Goal: Transaction & Acquisition: Purchase product/service

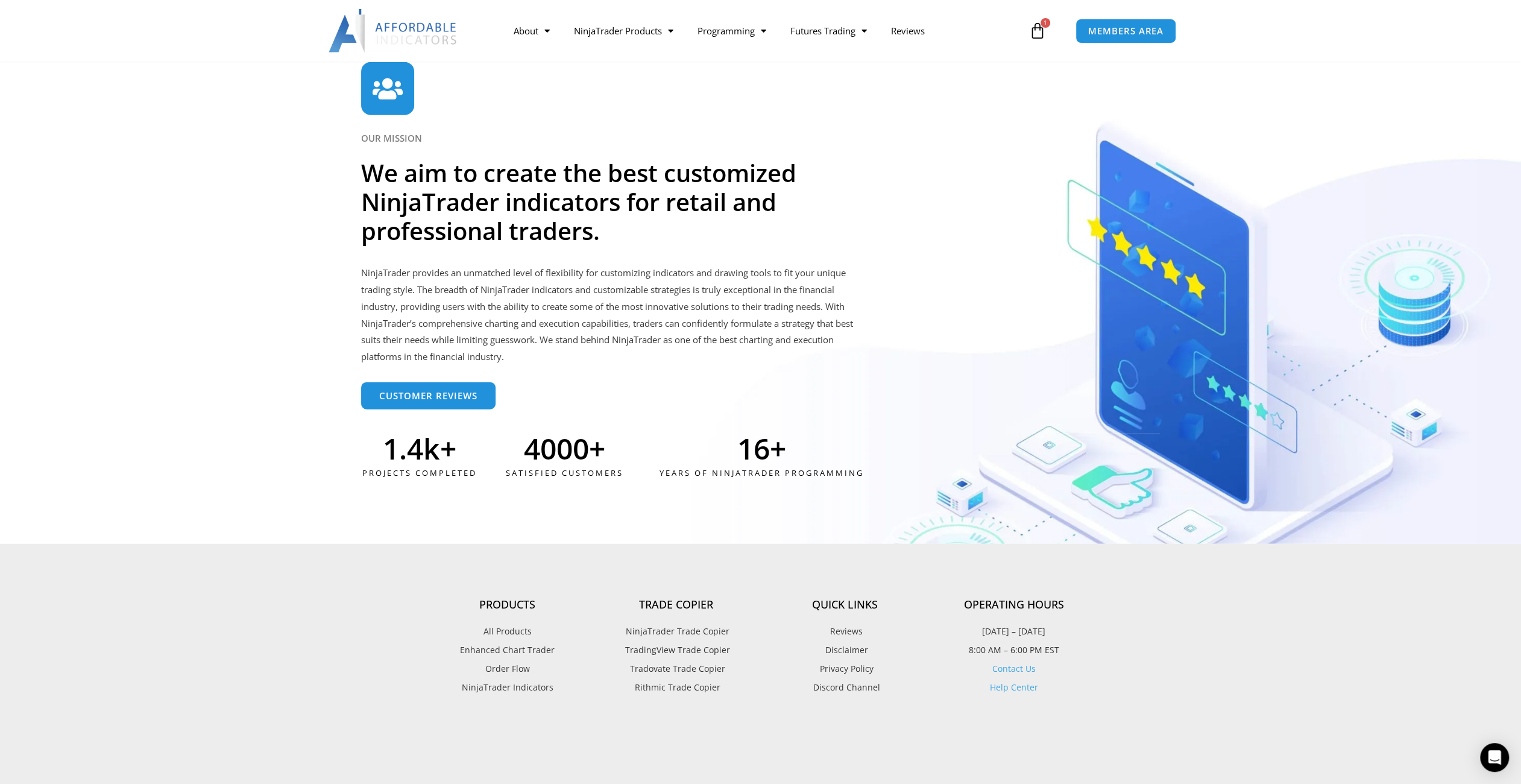
scroll to position [3240, 0]
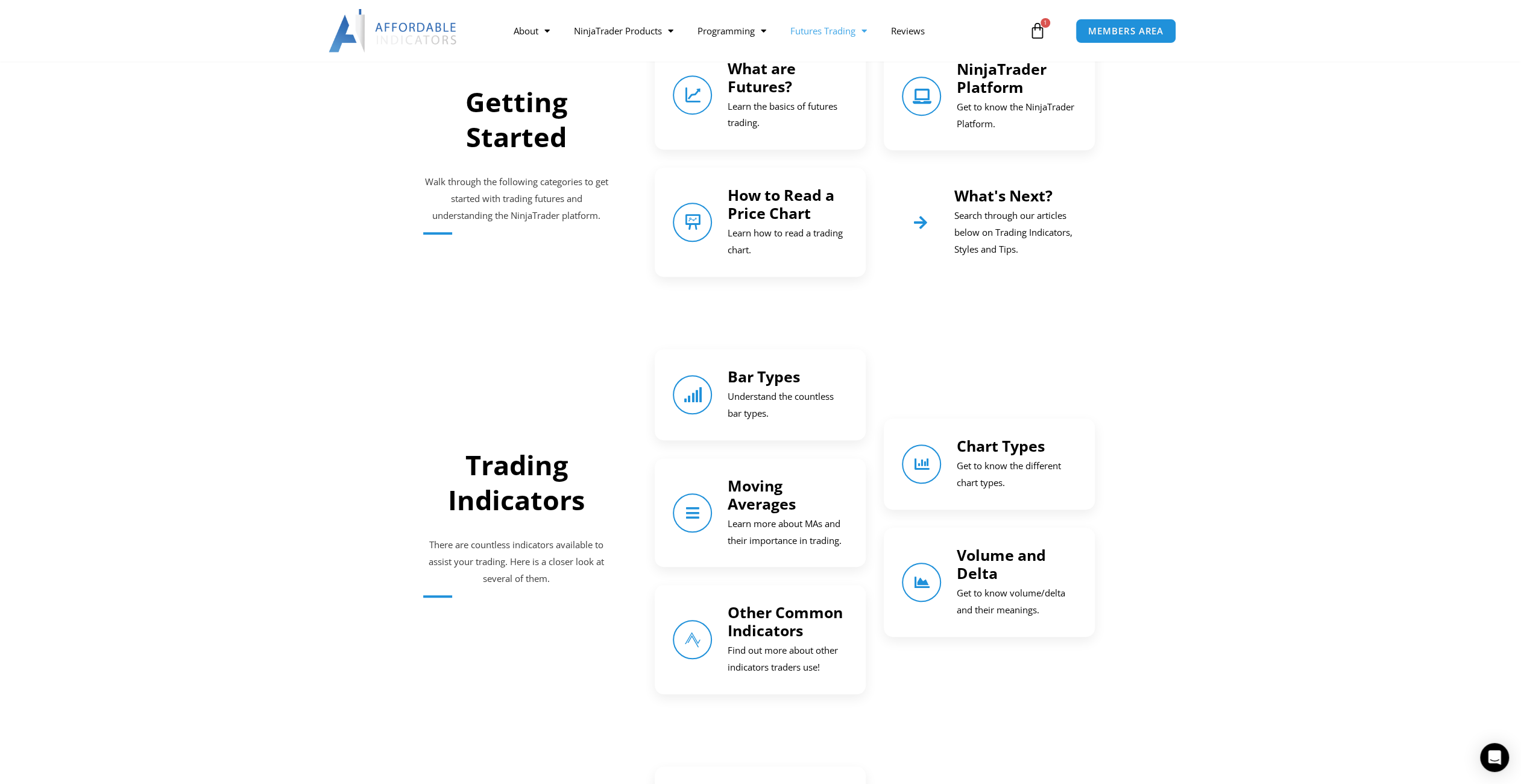
scroll to position [543, 0]
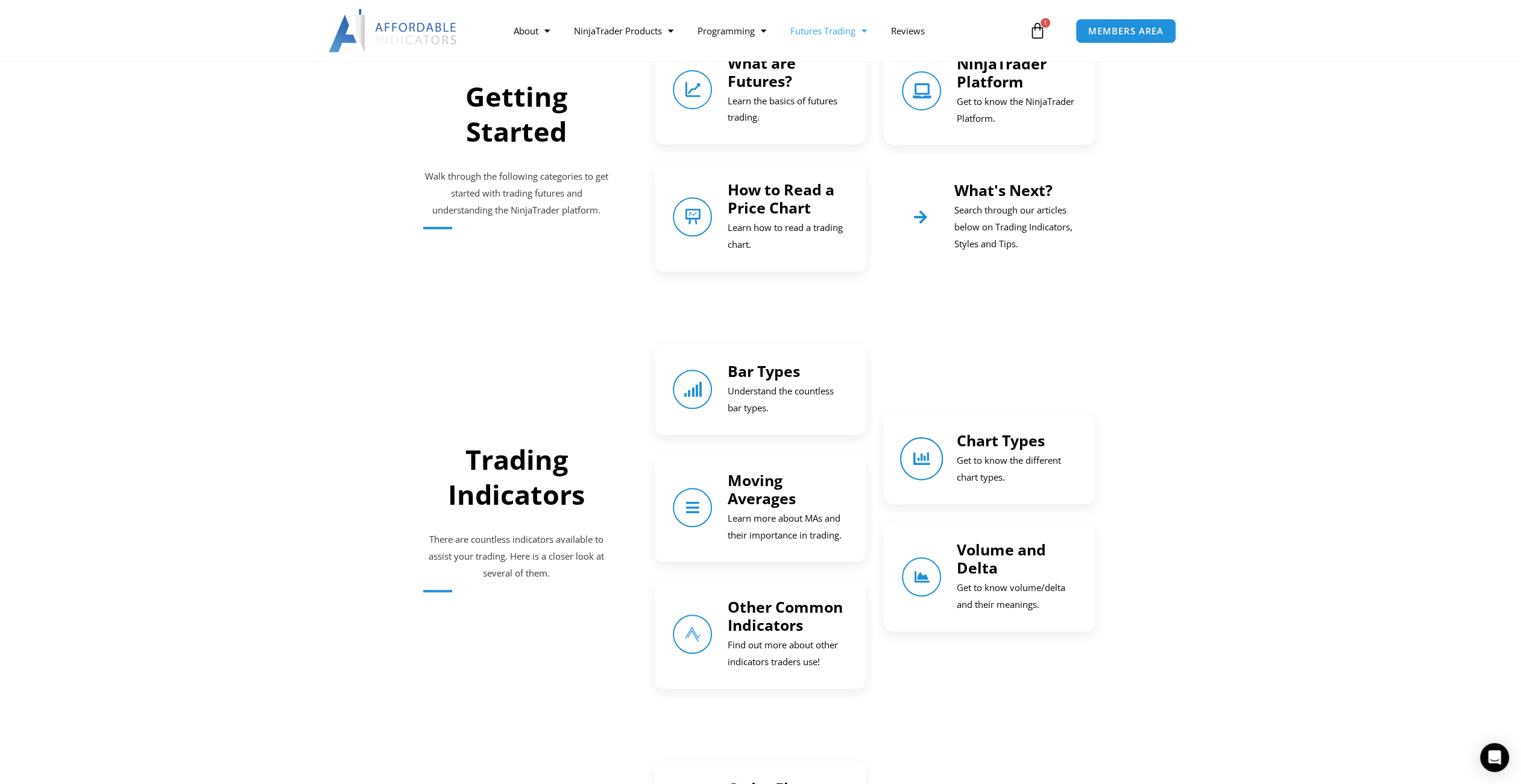
drag, startPoint x: 993, startPoint y: 452, endPoint x: 939, endPoint y: 456, distance: 54.1
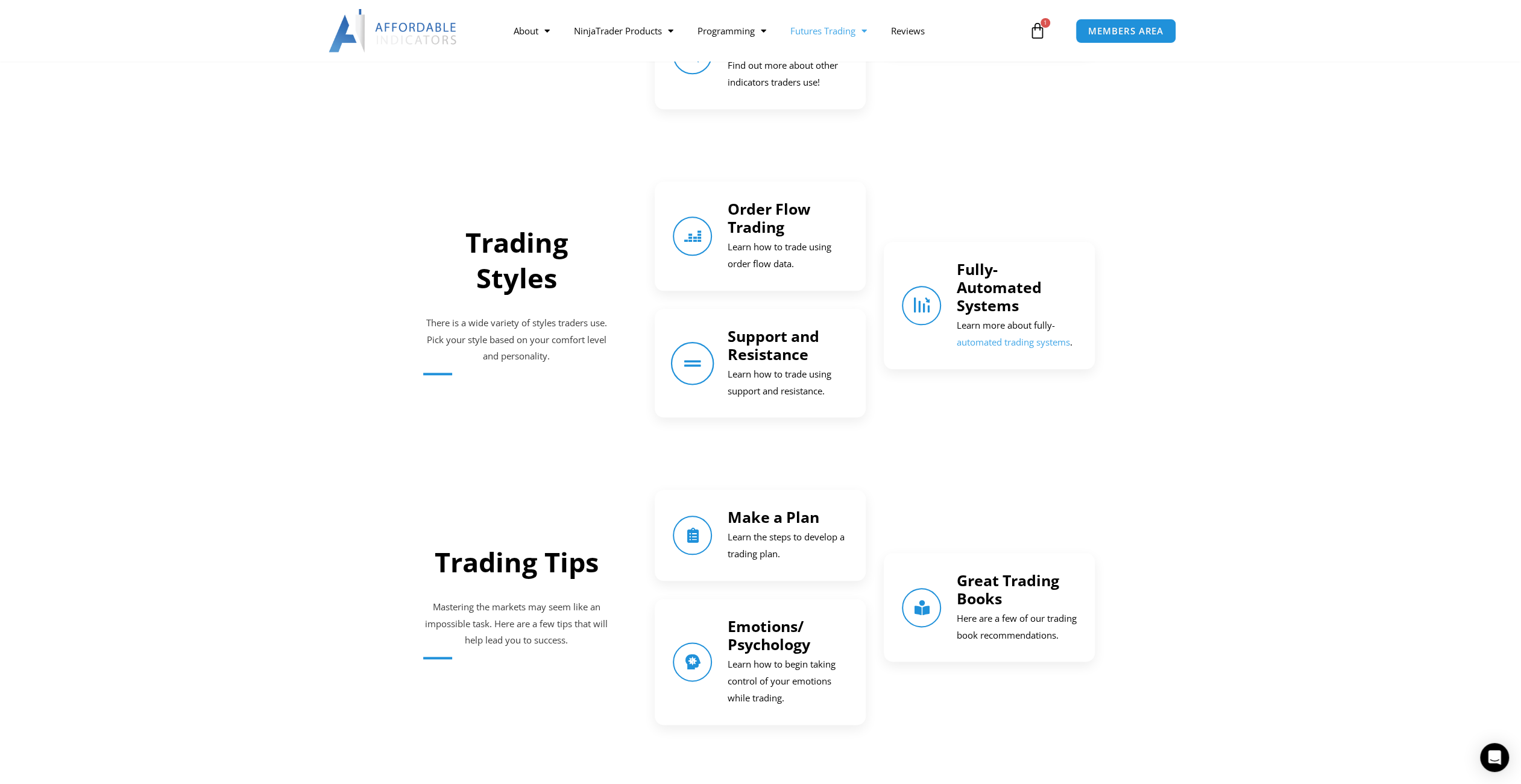
scroll to position [1206, 0]
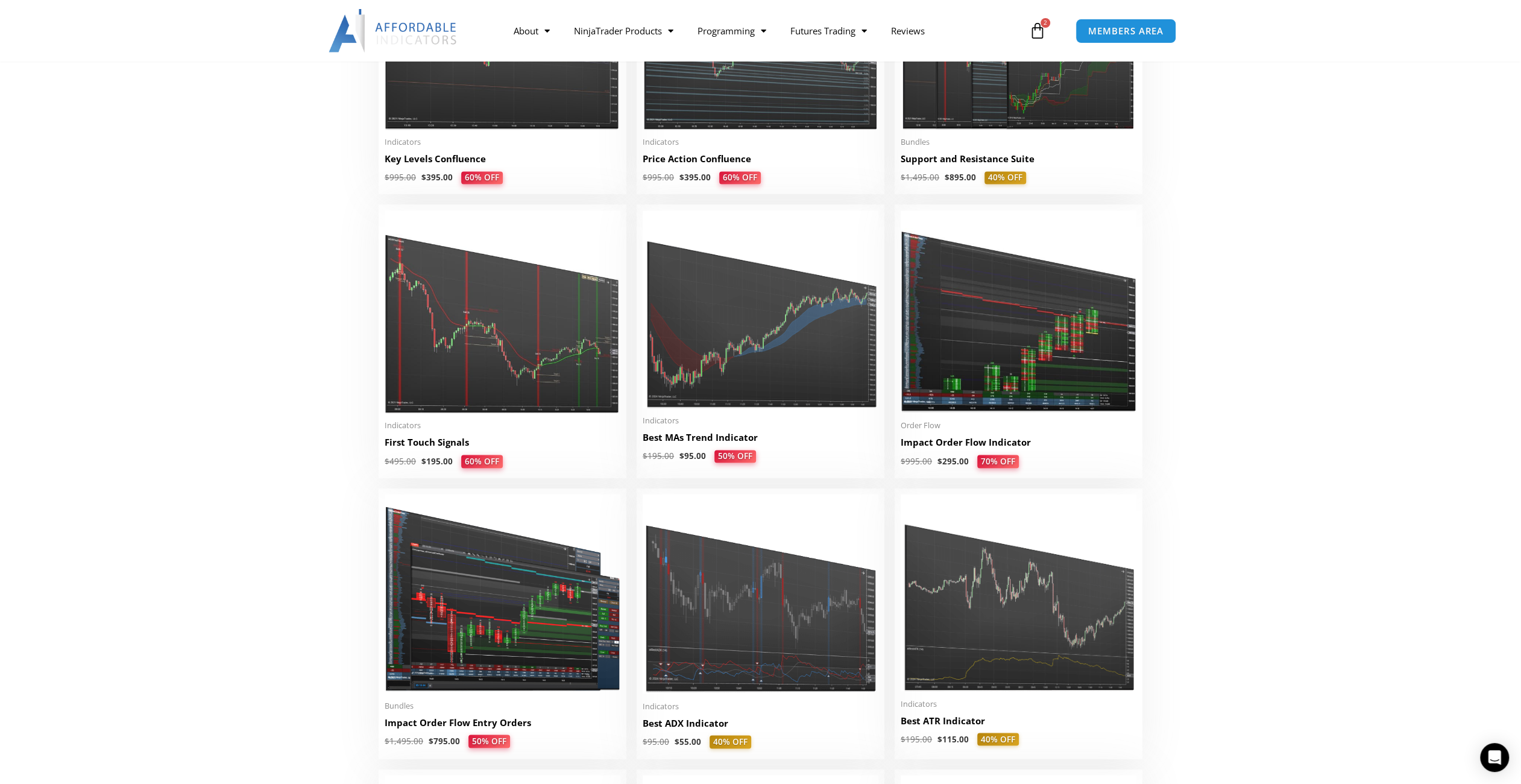
scroll to position [1808, 0]
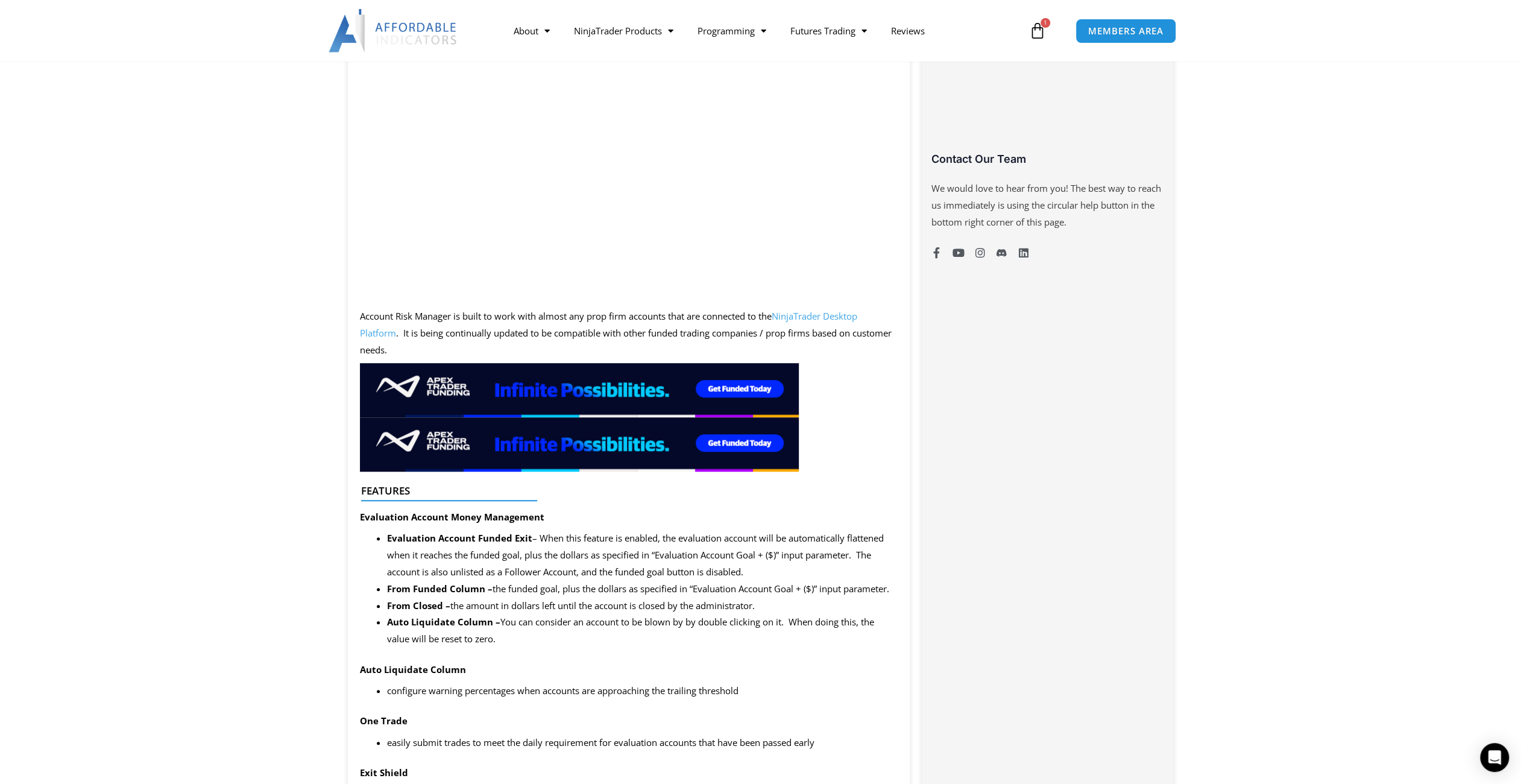
scroll to position [1085, 0]
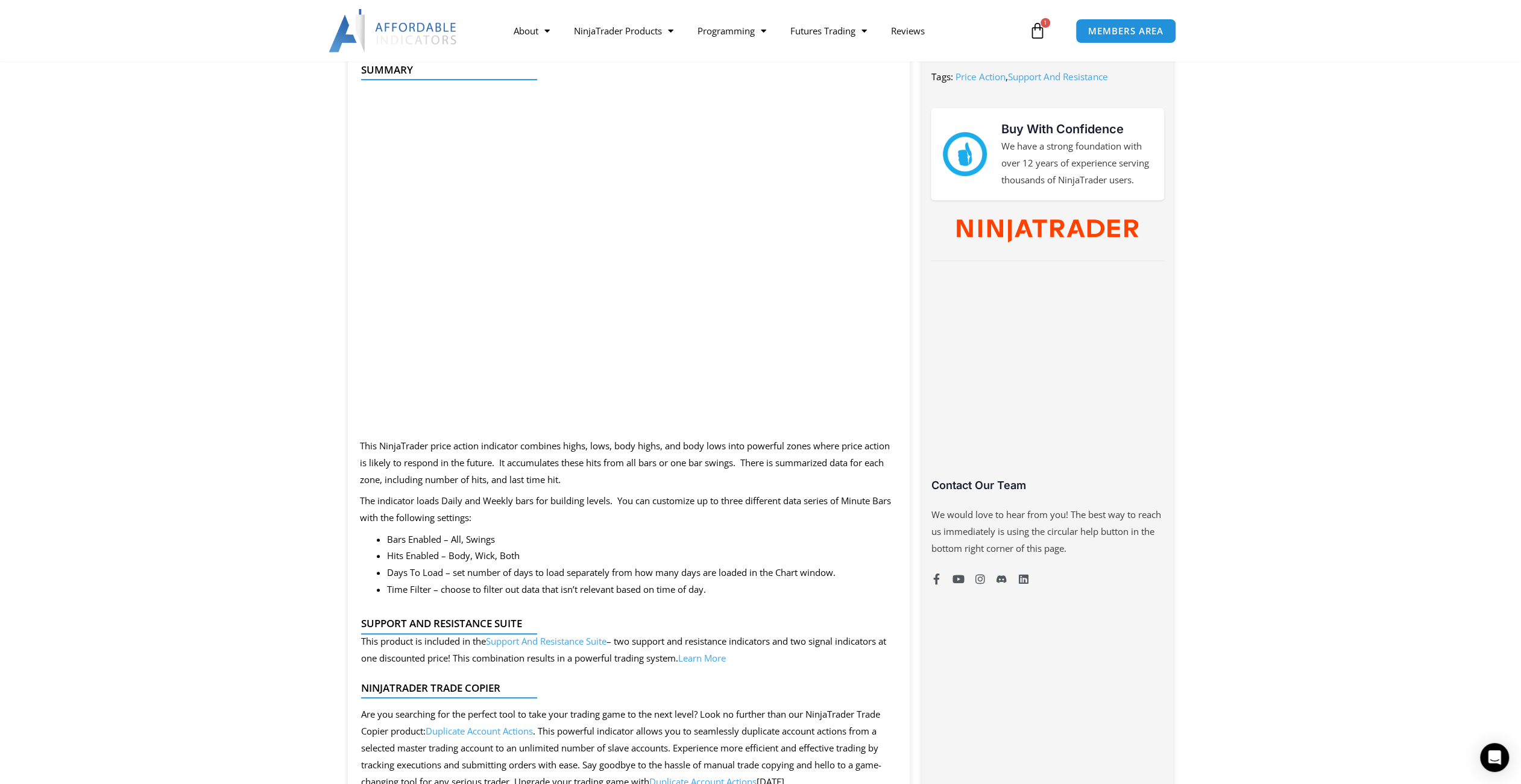
scroll to position [302, 0]
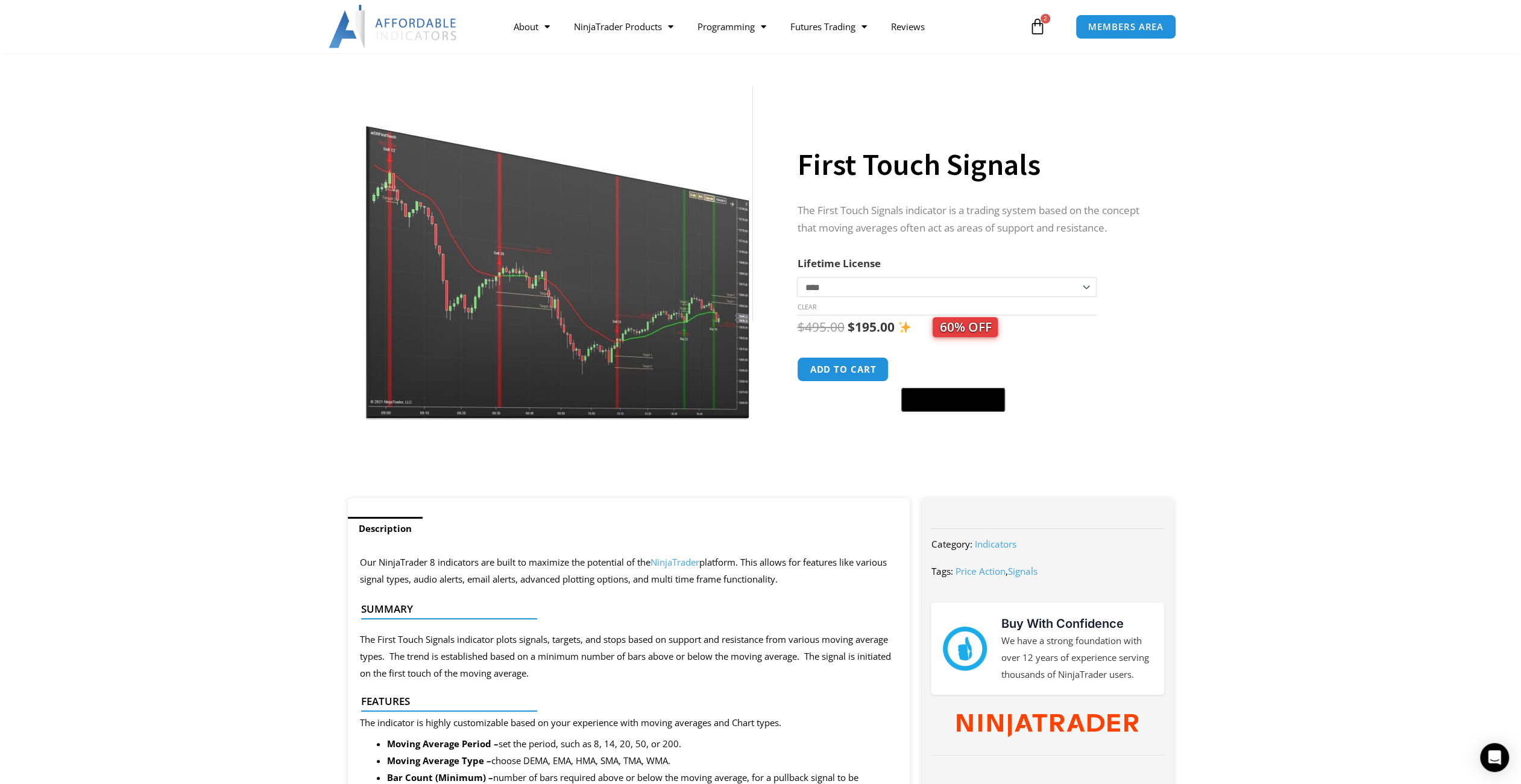
scroll to position [120, 0]
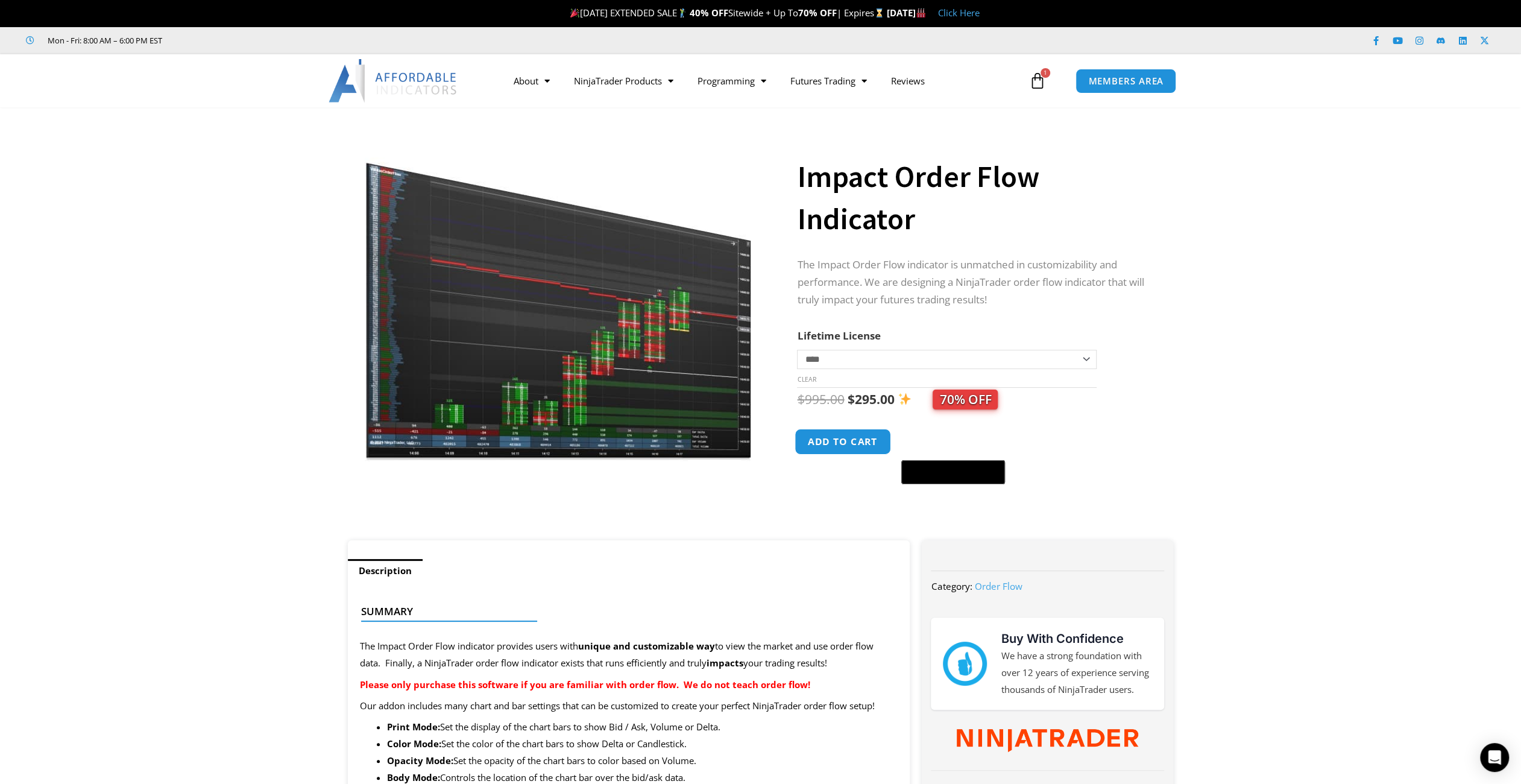
click at [830, 444] on button "Add to cart" at bounding box center [843, 442] width 96 height 26
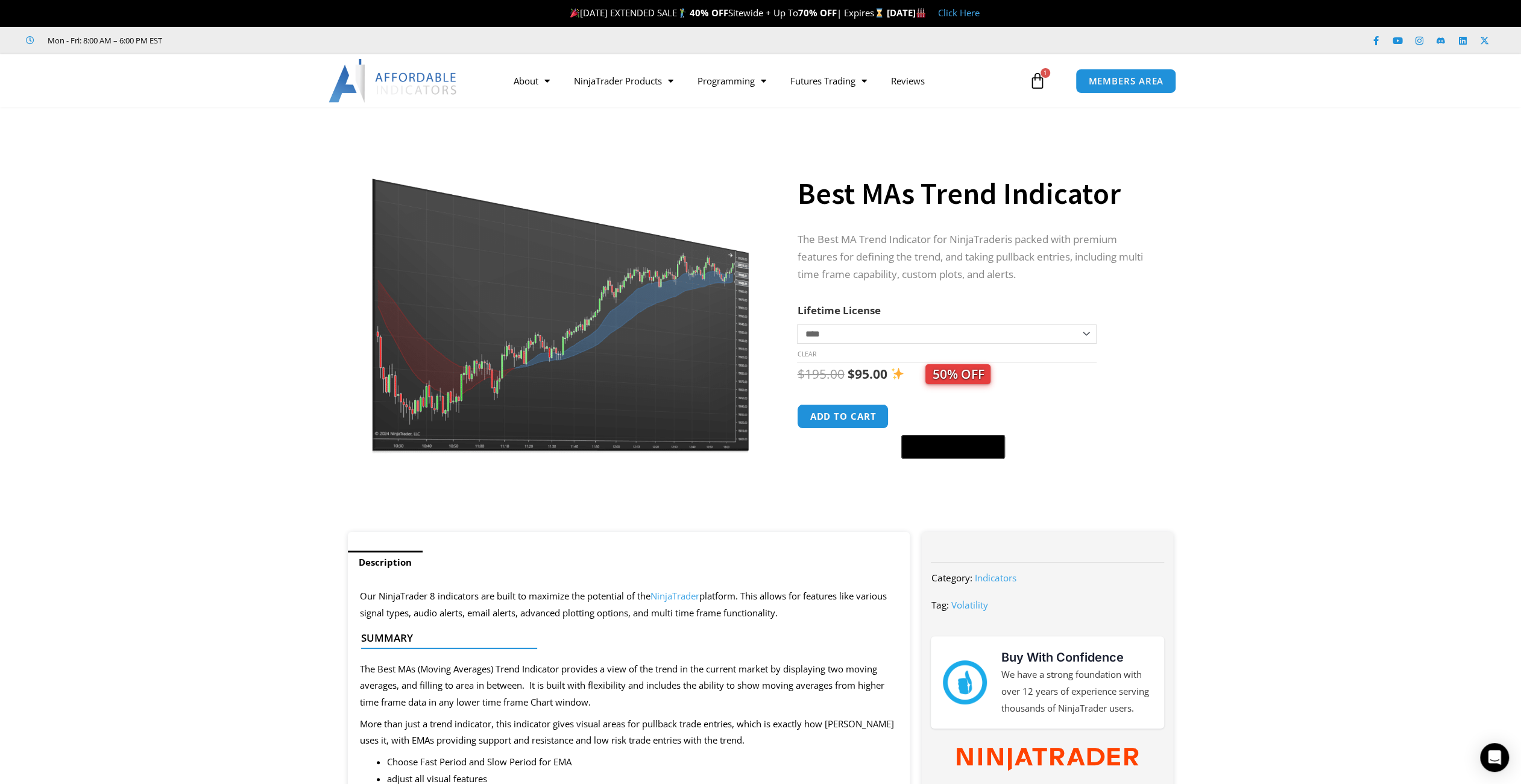
click at [1045, 79] on icon at bounding box center [1038, 81] width 17 height 17
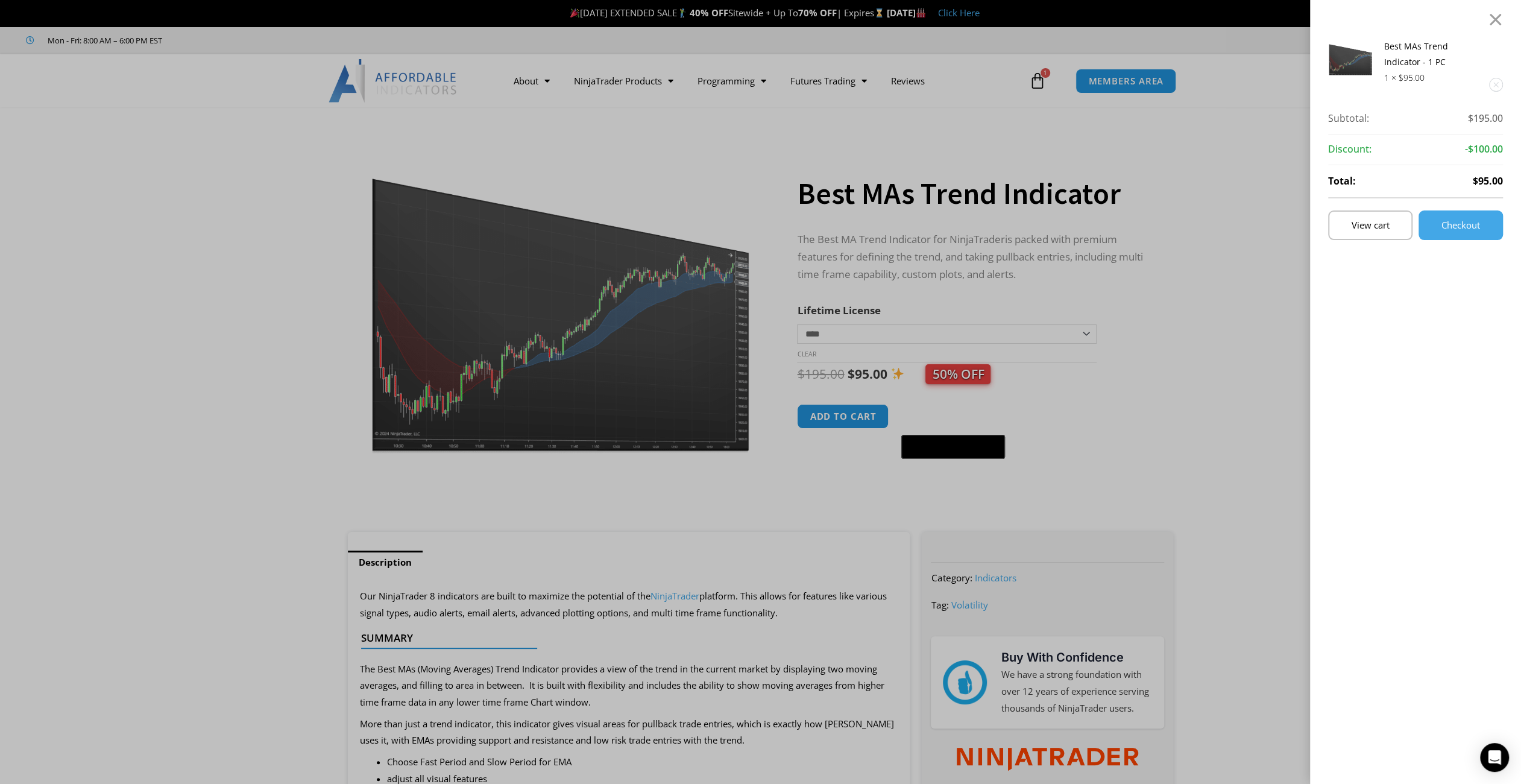
click at [1157, 150] on div "Best MAs Trend Indicator - 1 PC 1 × $ 95.00 Subtotal: $ 195.00 Subtotal: $195.0…" at bounding box center [760, 392] width 1521 height 784
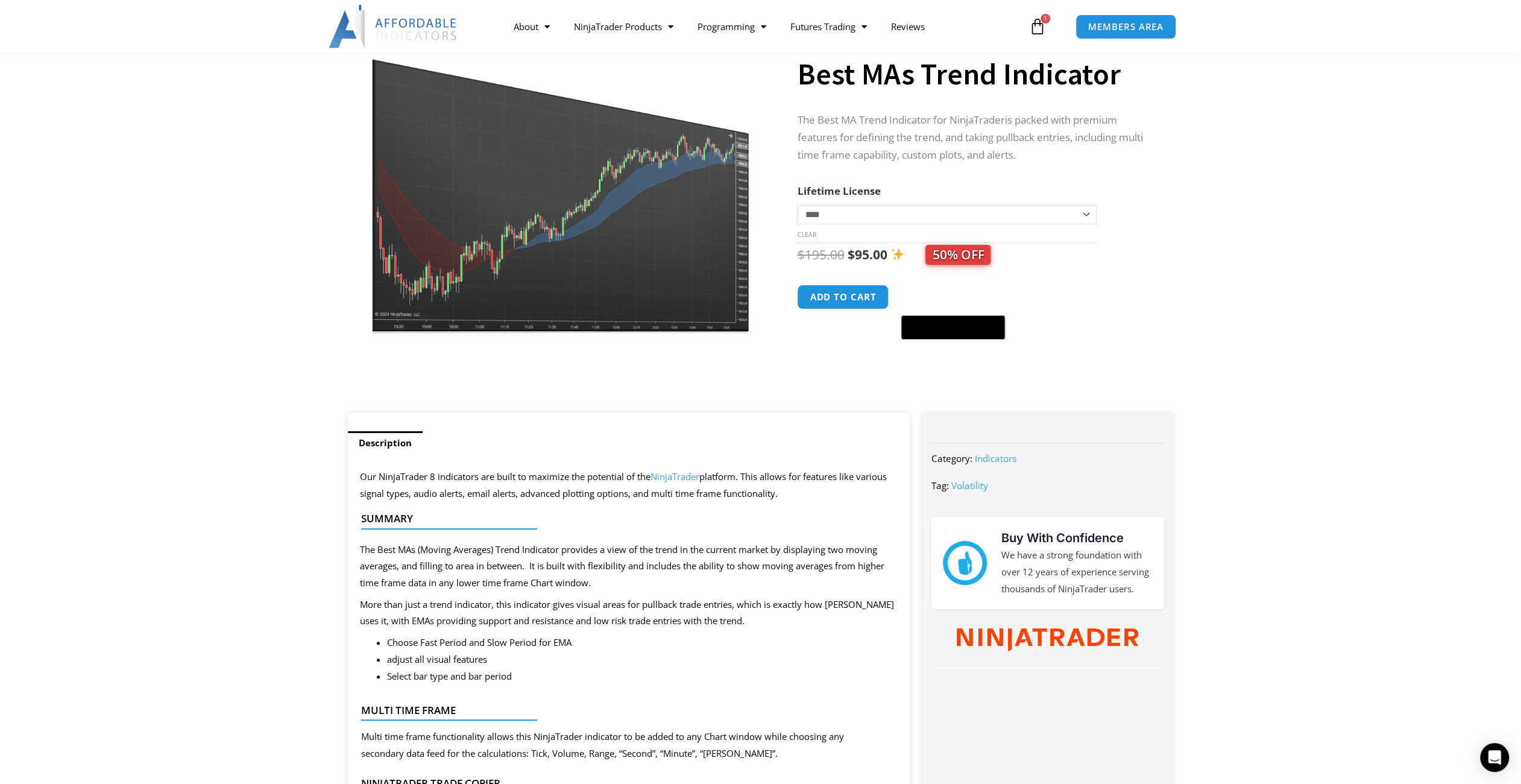
scroll to position [120, 0]
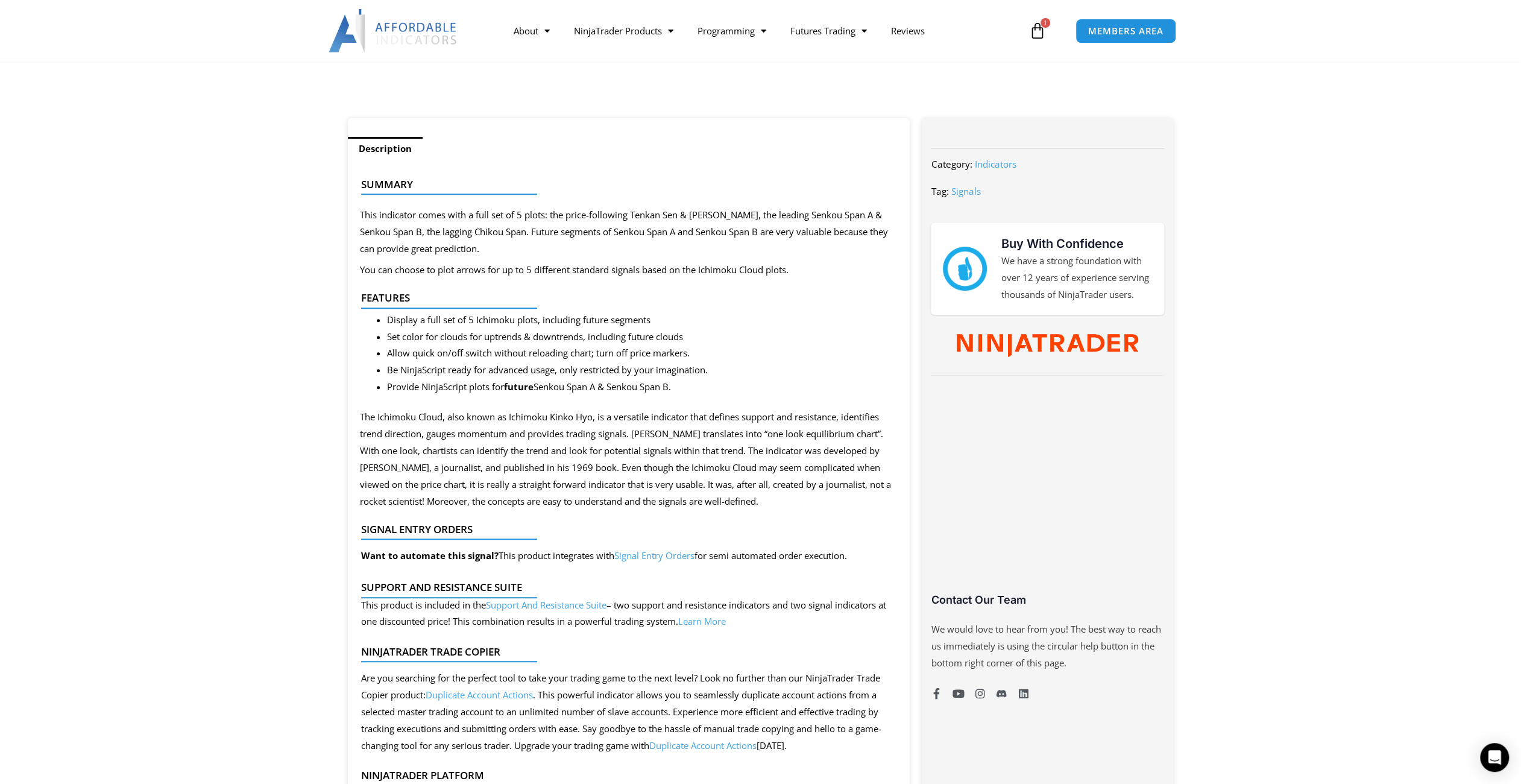
scroll to position [120, 0]
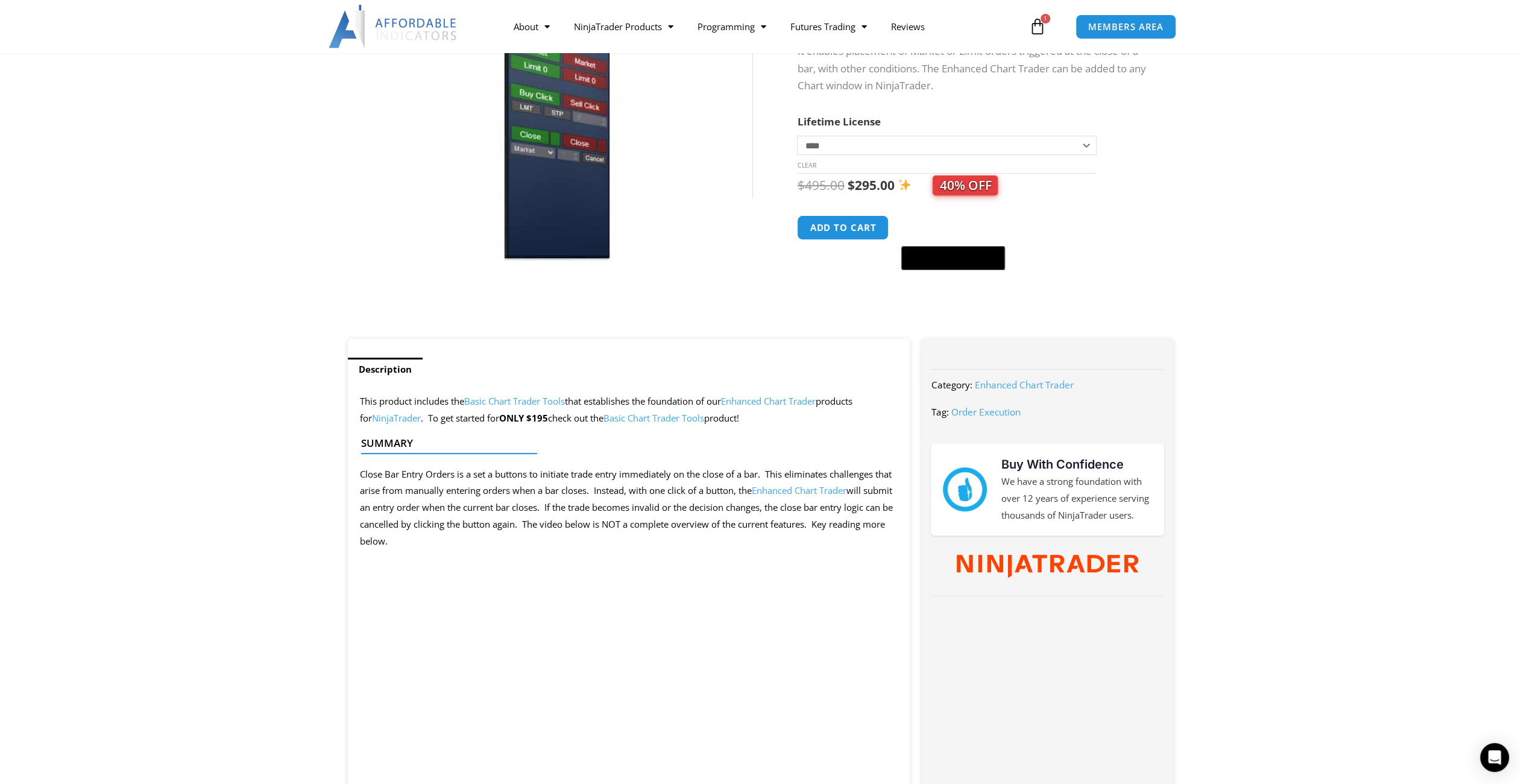
scroll to position [120, 0]
